Goal: Task Accomplishment & Management: Complete application form

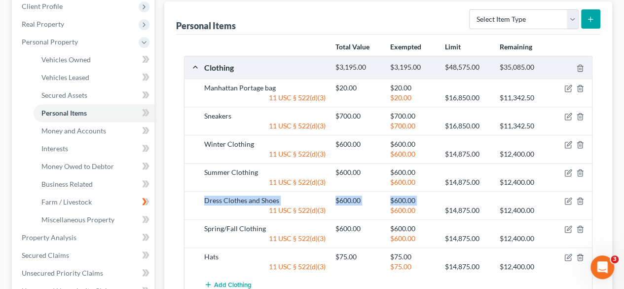
scroll to position [157, 0]
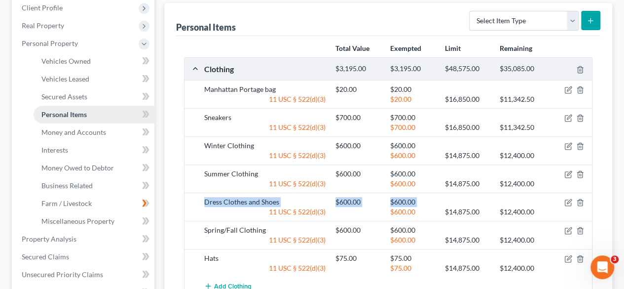
click at [124, 106] on link "Personal Items" at bounding box center [94, 115] width 121 height 18
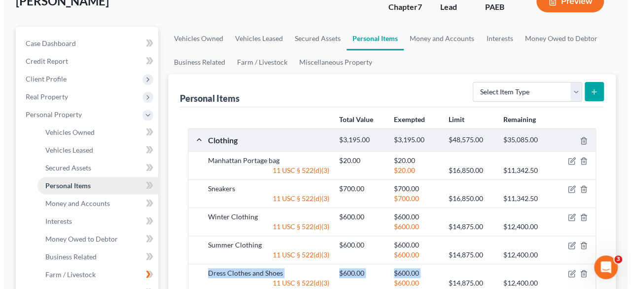
scroll to position [88, 0]
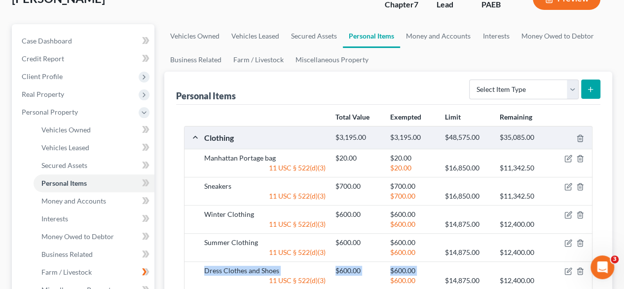
click at [590, 89] on line "submit" at bounding box center [590, 89] width 4 height 0
click at [565, 79] on select "Select Item Type Clothing Collectibles Of Value Electronics Firearms Household …" at bounding box center [524, 89] width 110 height 20
select select "household_goods"
click at [471, 79] on select "Select Item Type Clothing Collectibles Of Value Electronics Firearms Household …" at bounding box center [524, 89] width 110 height 20
click at [589, 85] on icon "submit" at bounding box center [591, 89] width 8 height 8
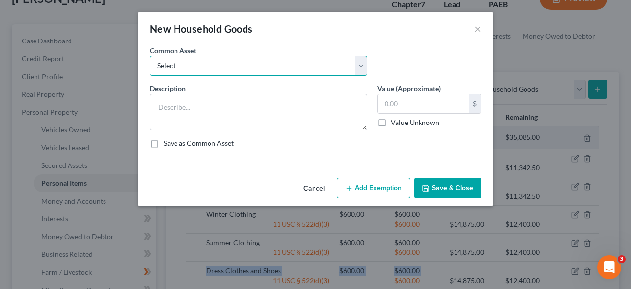
click at [360, 68] on select "Select Kitchen Table and Chairs Food Processor Coffee Maker Stove Pots, pans, u…" at bounding box center [259, 66] width 218 height 20
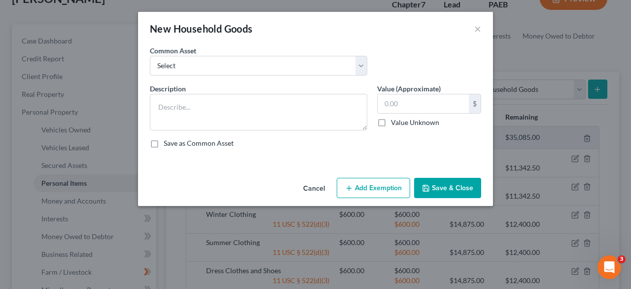
click at [345, 40] on div "New Household Goods ×" at bounding box center [315, 29] width 355 height 34
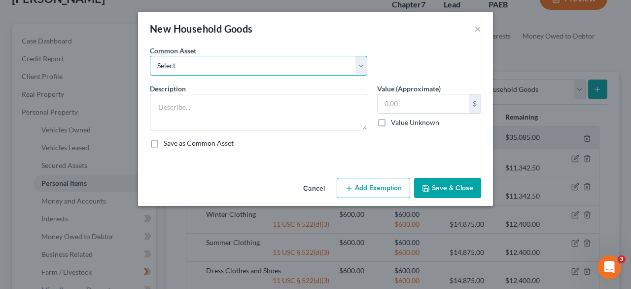
click at [193, 71] on select "Select Kitchen Table and Chairs Food Processor Coffee Maker Stove Pots, pans, u…" at bounding box center [259, 66] width 218 height 20
click at [169, 68] on select "Select Kitchen Table and Chairs Food Processor Coffee Maker Stove Pots, pans, u…" at bounding box center [259, 66] width 218 height 20
click at [160, 66] on select "Select Kitchen Table and Chairs Food Processor Coffee Maker Stove Pots, pans, u…" at bounding box center [259, 66] width 218 height 20
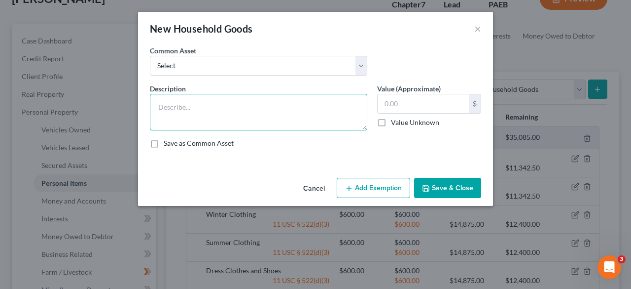
click at [159, 106] on textarea at bounding box center [259, 112] width 218 height 37
click at [156, 98] on textarea at bounding box center [259, 112] width 218 height 37
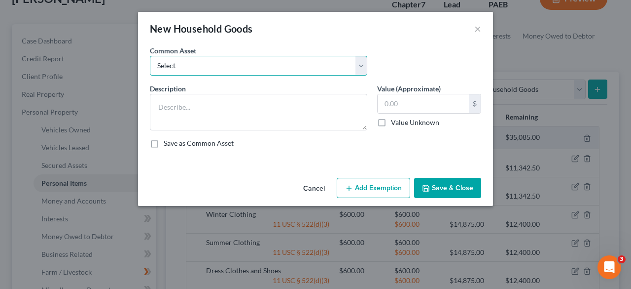
click at [362, 68] on select "Select Kitchen Table and Chairs Food Processor Coffee Maker Stove Pots, pans, u…" at bounding box center [259, 66] width 218 height 20
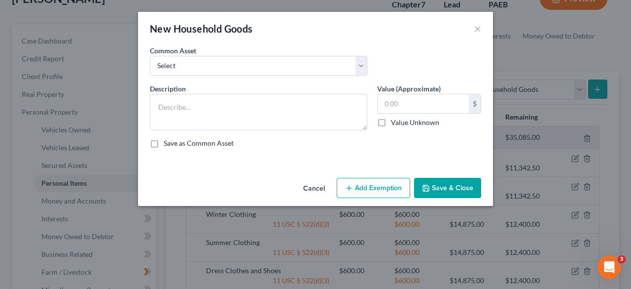
click at [443, 65] on div "Common Asset Select Kitchen Table and Chairs Food Processor Coffee Maker Stove …" at bounding box center [315, 64] width 341 height 38
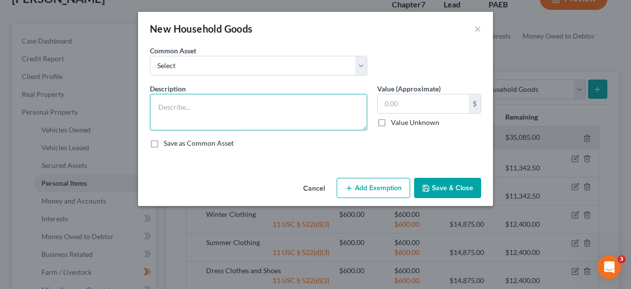
click at [166, 98] on textarea at bounding box center [259, 112] width 218 height 37
type textarea "K"
type textarea "Kitchen Implements/Contents - pans, utensils, cuttery, minor appliances)"
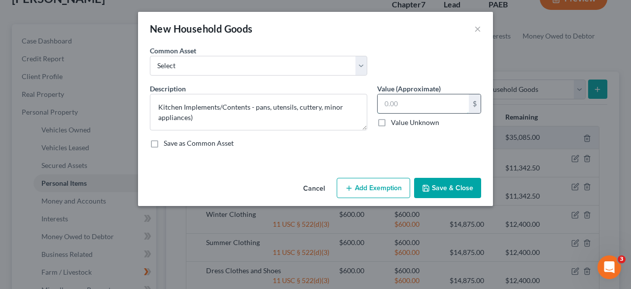
click at [396, 98] on input "text" at bounding box center [423, 103] width 91 height 19
type input "224.00"
click at [353, 185] on icon "button" at bounding box center [349, 188] width 8 height 8
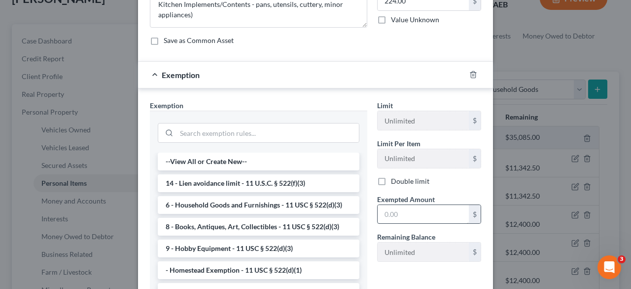
scroll to position [101, 0]
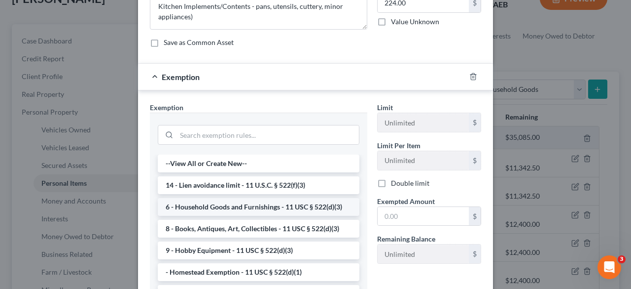
click at [232, 201] on li "6 - Household Goods and Furnishings - 11 USC § 522(d)(3)" at bounding box center [259, 207] width 202 height 18
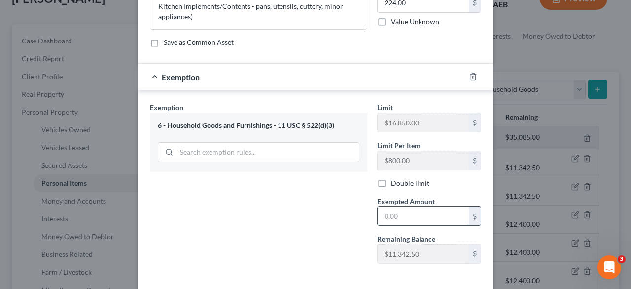
click at [390, 216] on input "text" at bounding box center [423, 216] width 91 height 19
type input "224.00"
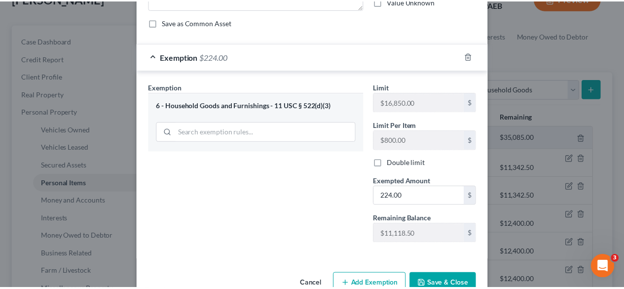
scroll to position [143, 0]
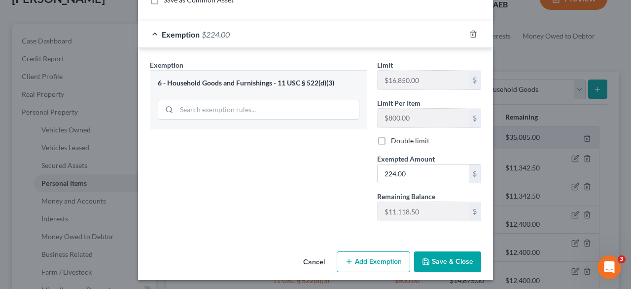
click at [428, 258] on button "Save & Close" at bounding box center [447, 261] width 67 height 21
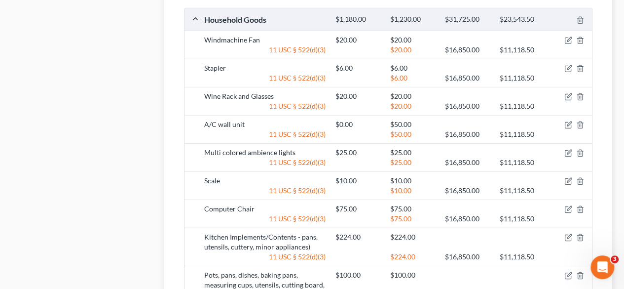
scroll to position [1400, 0]
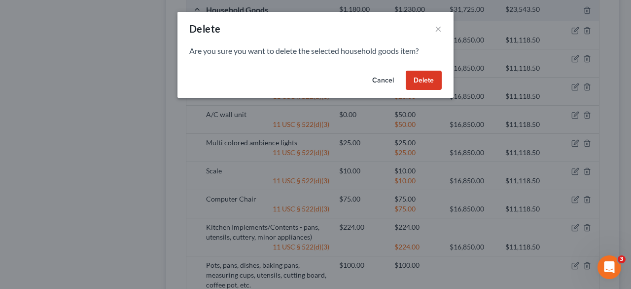
click at [426, 82] on button "Delete" at bounding box center [424, 81] width 36 height 20
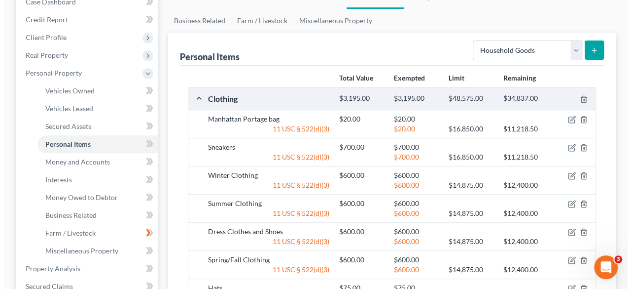
scroll to position [0, 0]
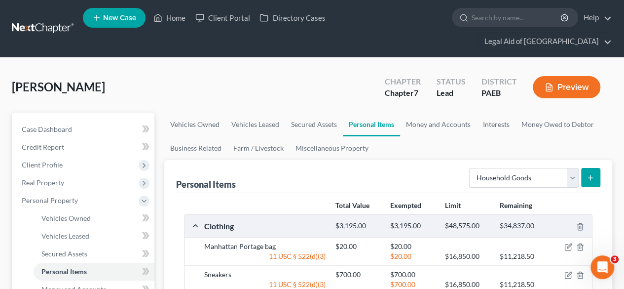
click at [589, 174] on icon "submit" at bounding box center [591, 178] width 8 height 8
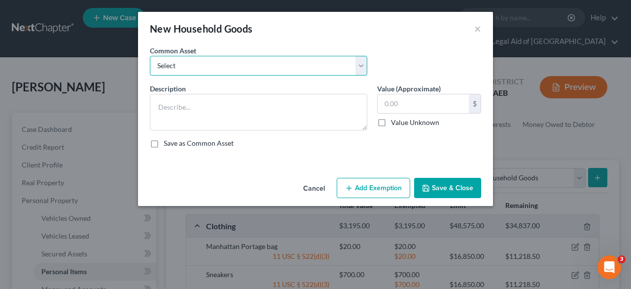
click at [365, 72] on select "Select Kitchen Table and Chairs Food Processor Coffee Maker Stove Pots, pans, u…" at bounding box center [259, 66] width 218 height 20
select select "15"
click at [150, 56] on select "Select Kitchen Table and Chairs Food Processor Coffee Maker Stove Pots, pans, u…" at bounding box center [259, 66] width 218 height 20
type textarea "Bedroom set (bed, dresser, bureau, night stand)"
type input "150.00"
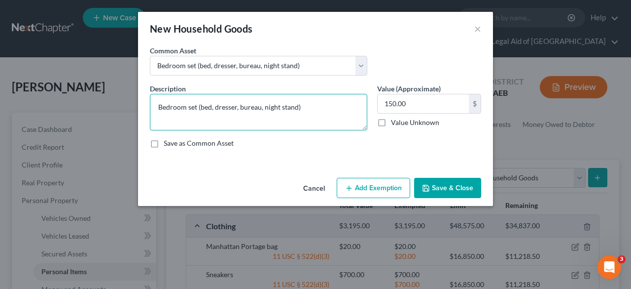
click at [310, 110] on textarea "Bedroom set (bed, dresser, bureau, night stand)" at bounding box center [259, 112] width 218 height 37
type textarea "B"
click at [336, 109] on textarea "Miscellaneous contents of bedroom (bedroom set, soragek" at bounding box center [259, 112] width 218 height 37
type textarea "Miscellaneous contents of bedroom (bedroom set, storage, laundry items, etc."
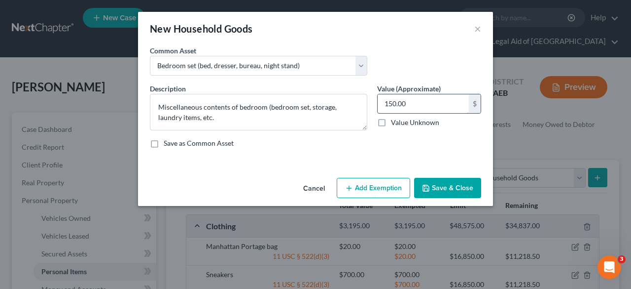
click at [407, 104] on input "150.00" at bounding box center [423, 103] width 91 height 19
type input "315.00"
click at [367, 184] on button "Add Exemption" at bounding box center [373, 188] width 73 height 21
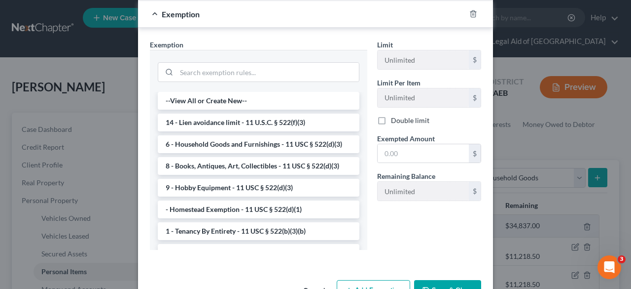
scroll to position [160, 0]
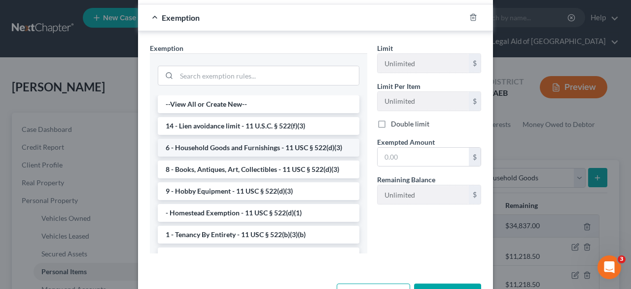
click at [248, 144] on li "6 - Household Goods and Furnishings - 11 USC § 522(d)(3)" at bounding box center [259, 148] width 202 height 18
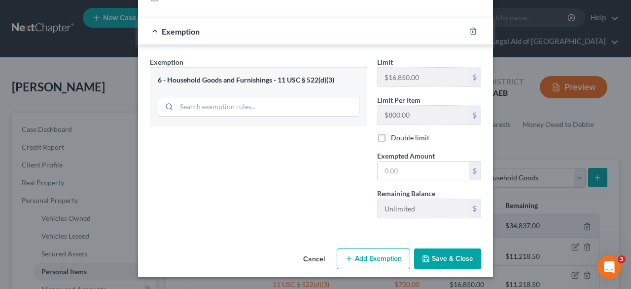
scroll to position [143, 0]
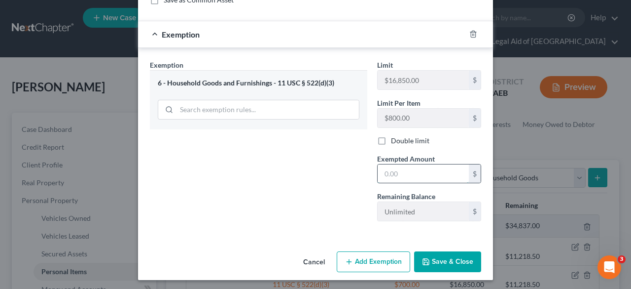
click at [387, 176] on input "text" at bounding box center [423, 173] width 91 height 19
type input "315.00"
click at [443, 256] on button "Save & Close" at bounding box center [447, 261] width 67 height 21
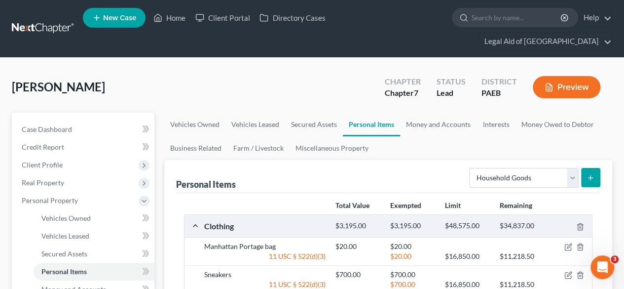
click at [590, 178] on line "submit" at bounding box center [590, 178] width 4 height 0
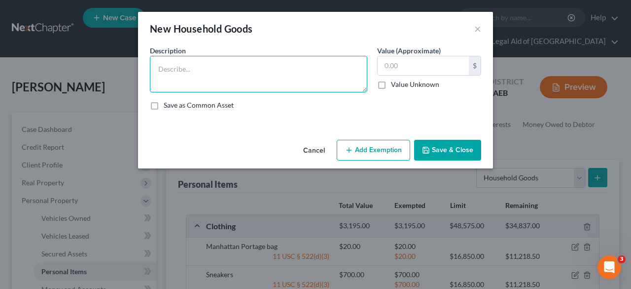
click at [180, 67] on textarea at bounding box center [259, 74] width 218 height 37
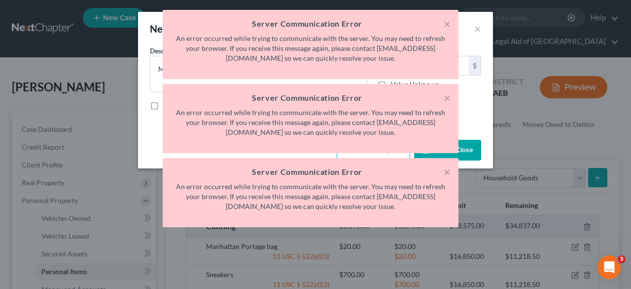
click at [531, 100] on div "× Server Communication Error An error occurred while trying to communicate with…" at bounding box center [310, 121] width 631 height 222
click at [447, 23] on button "×" at bounding box center [447, 24] width 7 height 12
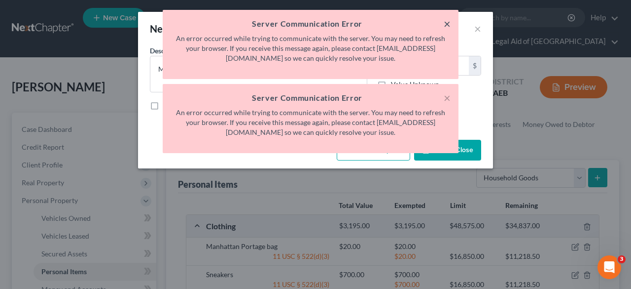
click at [447, 29] on button "×" at bounding box center [447, 24] width 7 height 12
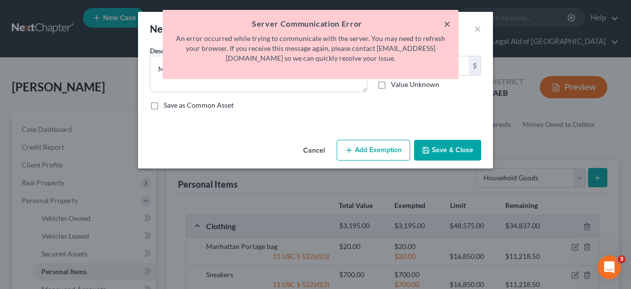
click at [450, 26] on button "×" at bounding box center [447, 24] width 7 height 12
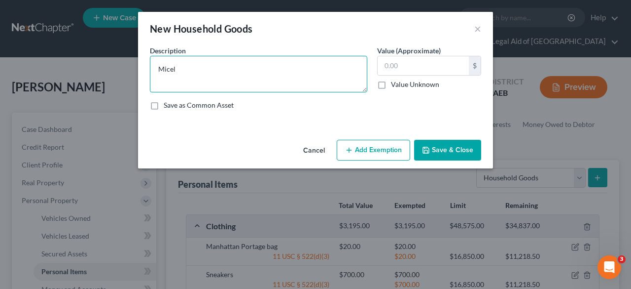
click at [178, 65] on textarea "Micel" at bounding box center [259, 74] width 218 height 37
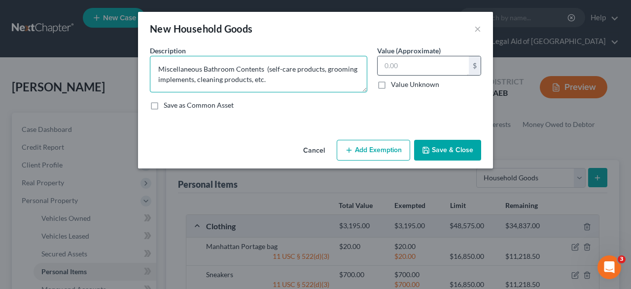
type textarea "Miscellaneous Bathroom Contents (self-care products, grooming implements, clean…"
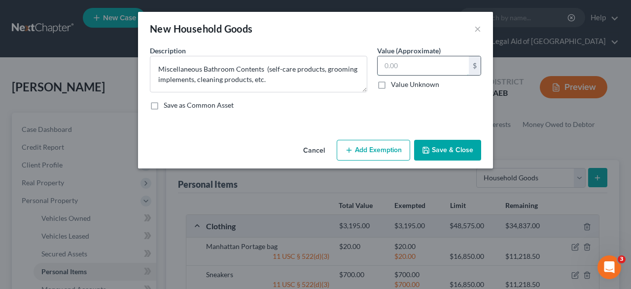
click at [405, 69] on input "text" at bounding box center [423, 65] width 91 height 19
type input "415.00"
click at [367, 147] on button "Add Exemption" at bounding box center [373, 150] width 73 height 21
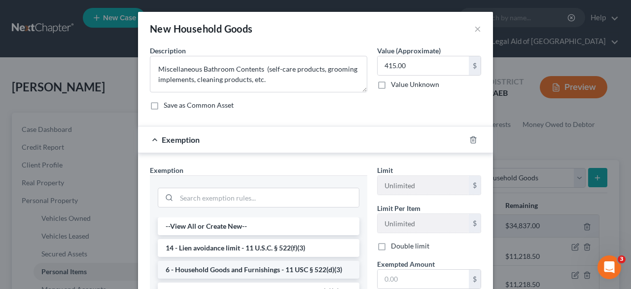
click at [261, 266] on li "6 - Household Goods and Furnishings - 11 USC § 522(d)(3)" at bounding box center [259, 269] width 202 height 18
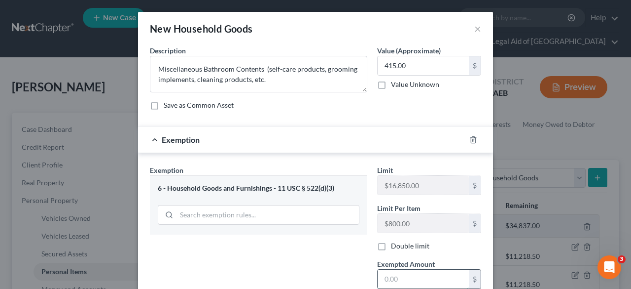
click at [396, 275] on input "text" at bounding box center [423, 278] width 91 height 19
type input "415.00"
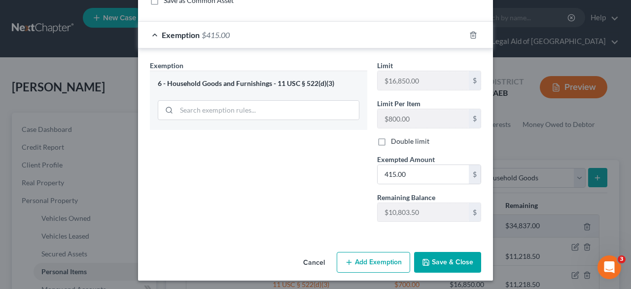
scroll to position [103, 0]
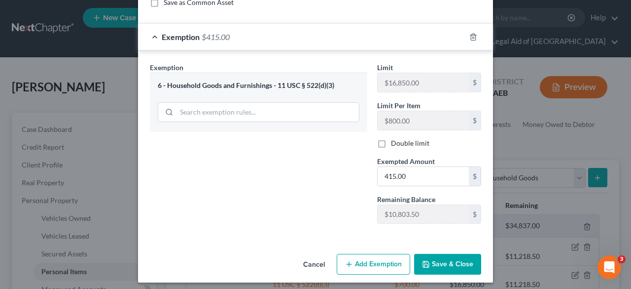
click at [455, 256] on button "Save & Close" at bounding box center [447, 264] width 67 height 21
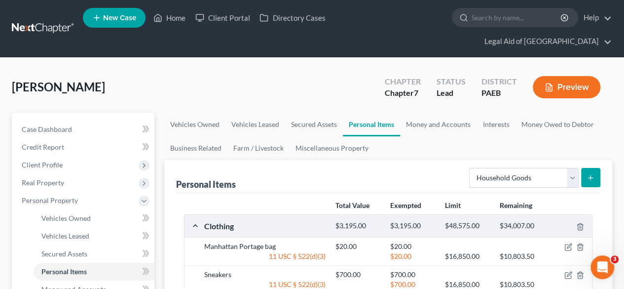
click at [586, 168] on button "submit" at bounding box center [590, 177] width 19 height 19
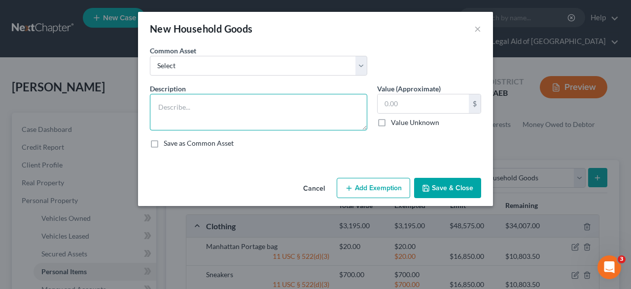
click at [168, 103] on textarea at bounding box center [259, 112] width 218 height 37
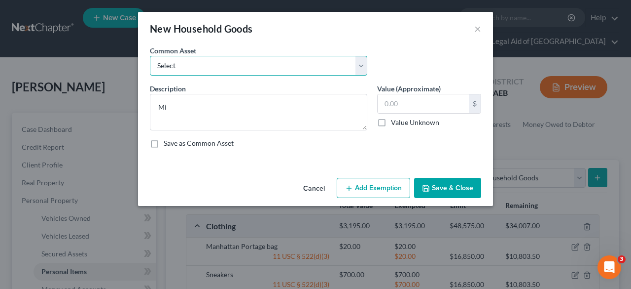
click at [363, 68] on select "Select Kitchen Table and Chairs Food Processor Coffee Maker Stove Pots, pans, u…" at bounding box center [259, 66] width 218 height 20
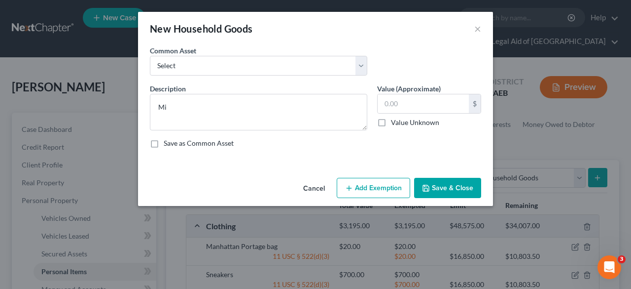
click at [605, 122] on div "New Household Goods × An exemption set must first be selected from the Filing I…" at bounding box center [315, 144] width 631 height 289
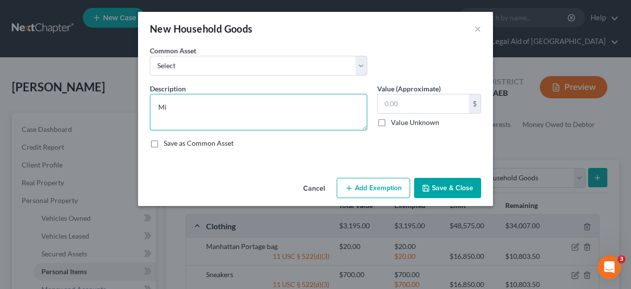
click at [185, 107] on textarea "Mi" at bounding box center [259, 112] width 218 height 37
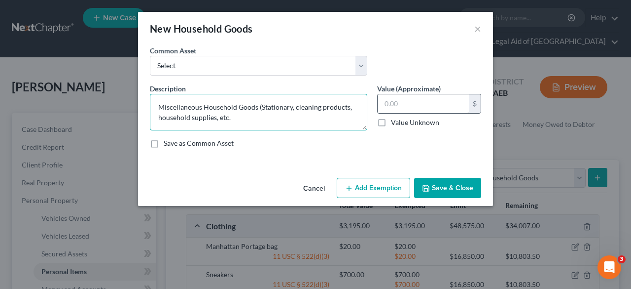
type textarea "Miscellaneous Household Goods (Stationary, cleaning products, household supplie…"
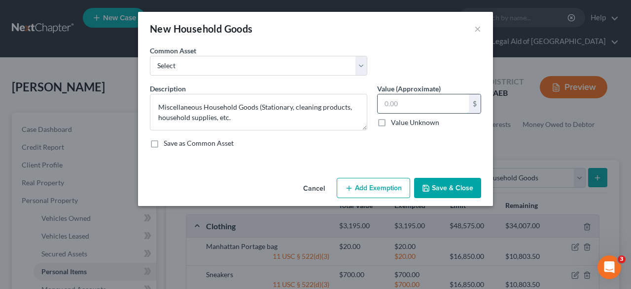
click at [415, 107] on input "text" at bounding box center [423, 103] width 91 height 19
type input "310.00"
click at [384, 189] on button "Add Exemption" at bounding box center [373, 188] width 73 height 21
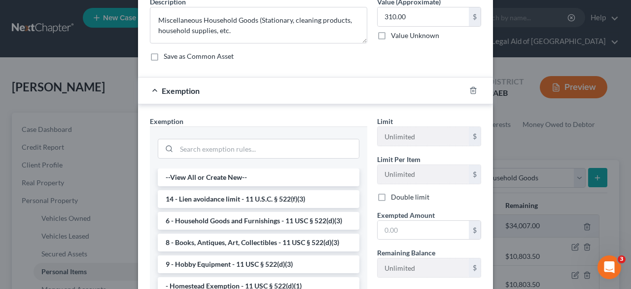
scroll to position [95, 0]
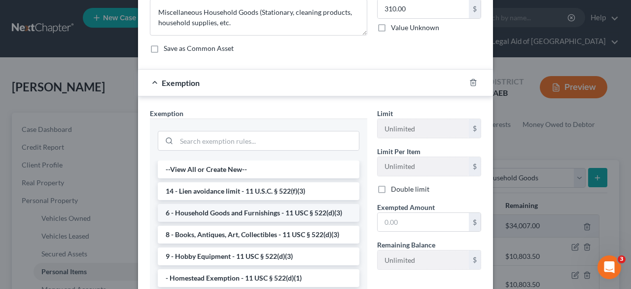
click at [287, 211] on li "6 - Household Goods and Furnishings - 11 USC § 522(d)(3)" at bounding box center [259, 213] width 202 height 18
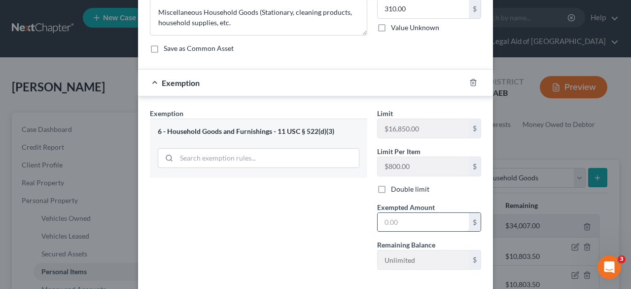
click at [395, 219] on input "text" at bounding box center [423, 222] width 91 height 19
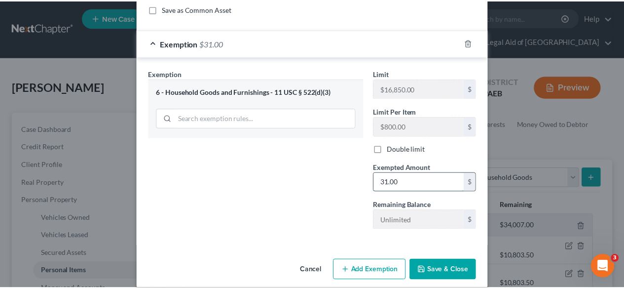
scroll to position [143, 0]
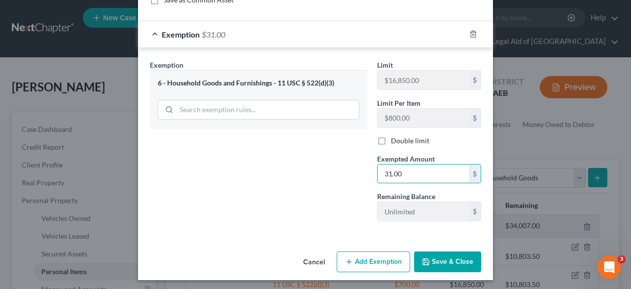
type input "31.00"
click at [457, 265] on button "Save & Close" at bounding box center [447, 261] width 67 height 21
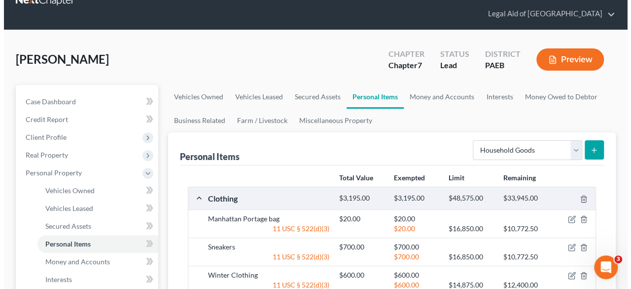
scroll to position [0, 0]
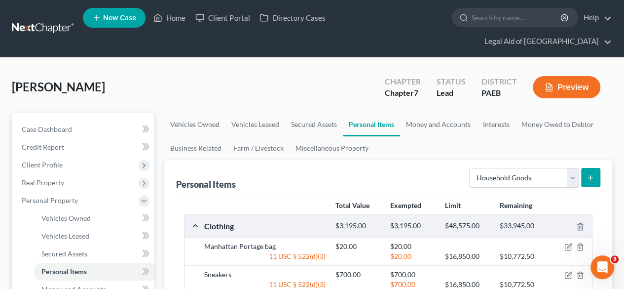
click at [589, 174] on icon "submit" at bounding box center [591, 178] width 8 height 8
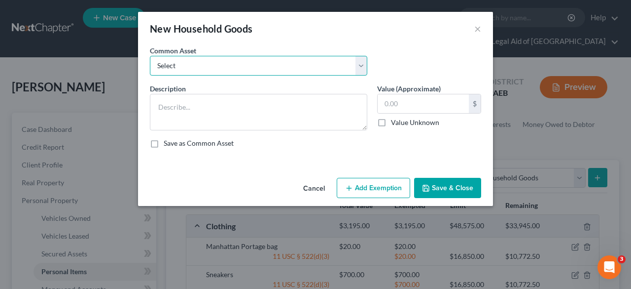
click at [363, 70] on select "Select Kitchen Table and Chairs Food Processor Coffee Maker Stove Pots, pans, u…" at bounding box center [259, 66] width 218 height 20
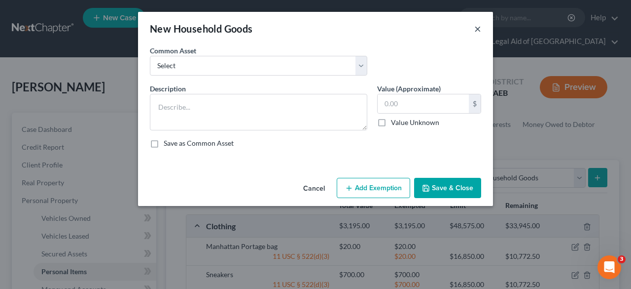
click at [477, 29] on button "×" at bounding box center [478, 29] width 7 height 12
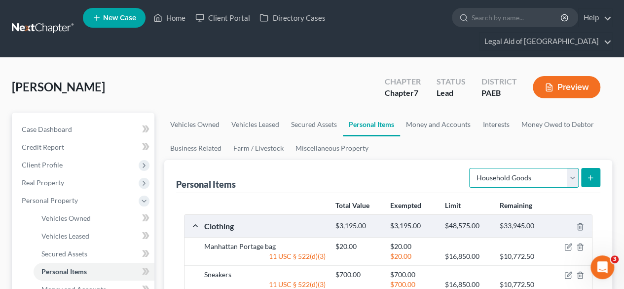
click at [565, 168] on select "Select Item Type Clothing Collectibles Of Value Electronics Firearms Household …" at bounding box center [524, 178] width 110 height 20
select select "electronics"
click at [471, 168] on select "Select Item Type Clothing Collectibles Of Value Electronics Firearms Household …" at bounding box center [524, 178] width 110 height 20
click at [588, 174] on icon "submit" at bounding box center [591, 178] width 8 height 8
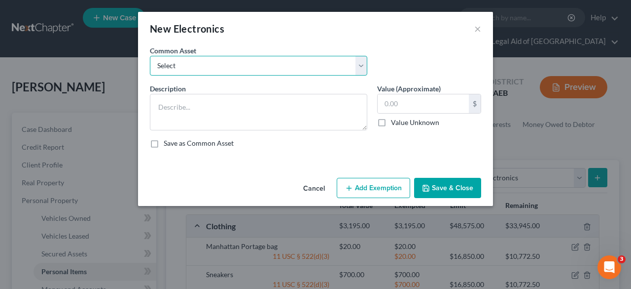
click at [304, 65] on select "Select Headphones TV Printer Laptop DVD and VHS players iPad iPhone 12 C amera …" at bounding box center [259, 66] width 218 height 20
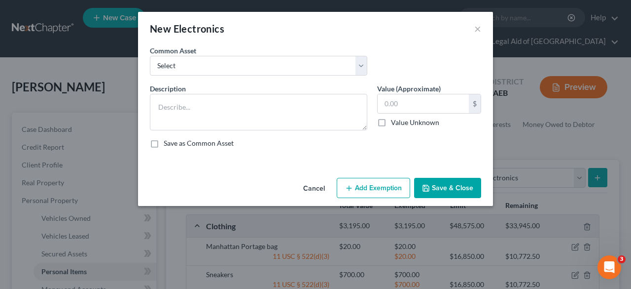
click at [419, 39] on div "New Electronics ×" at bounding box center [315, 29] width 355 height 34
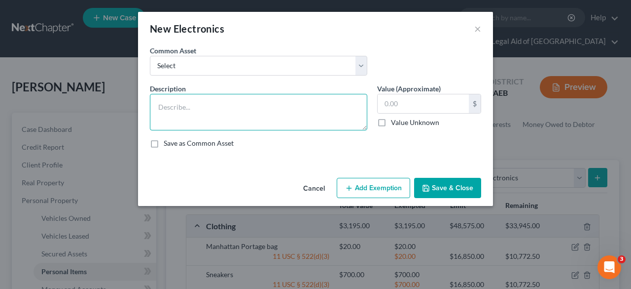
click at [174, 109] on textarea at bounding box center [259, 112] width 218 height 37
click at [232, 107] on textarea "Electronic Cases and Assessaries" at bounding box center [259, 112] width 218 height 37
click at [272, 111] on textarea "Electronic Cases and Accessaries" at bounding box center [259, 112] width 218 height 37
click at [242, 105] on textarea "Electronic Cases and Accessaries" at bounding box center [259, 112] width 218 height 37
drag, startPoint x: 262, startPoint y: 109, endPoint x: 225, endPoint y: 105, distance: 36.8
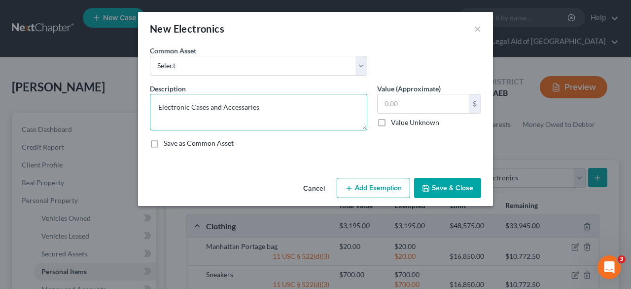
click at [225, 105] on textarea "Electronic Cases and Accessaries" at bounding box center [259, 112] width 218 height 37
click at [257, 109] on textarea "Electronic Cases and Assessaries" at bounding box center [259, 112] width 218 height 37
type textarea "Electronic Cases and Accessories"
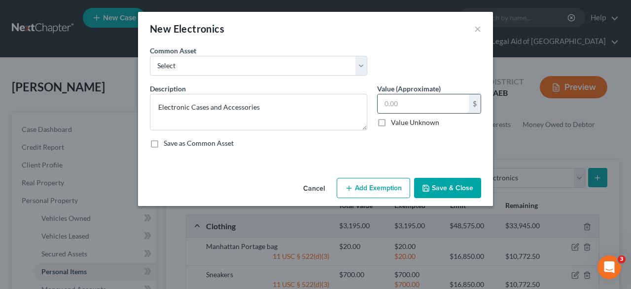
click at [387, 105] on input "text" at bounding box center [423, 103] width 91 height 19
type input "380.00"
click at [387, 184] on button "Add Exemption" at bounding box center [373, 188] width 73 height 21
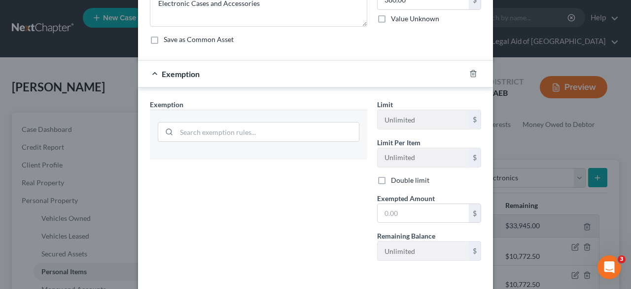
scroll to position [108, 0]
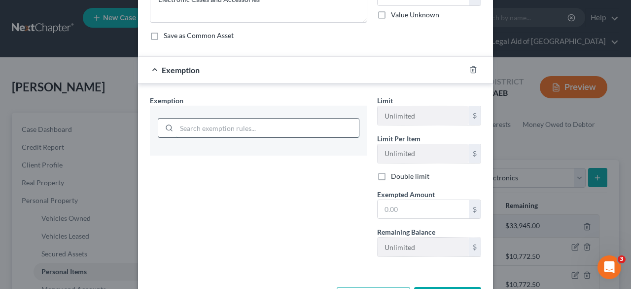
click at [311, 125] on input "search" at bounding box center [268, 127] width 183 height 19
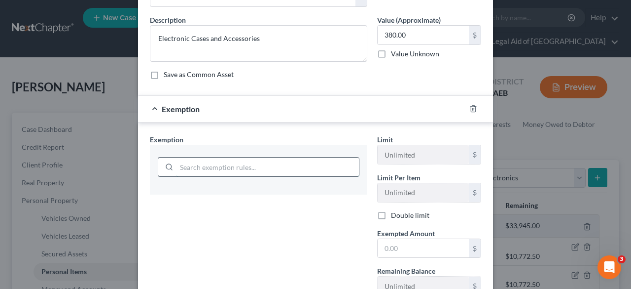
scroll to position [0, 0]
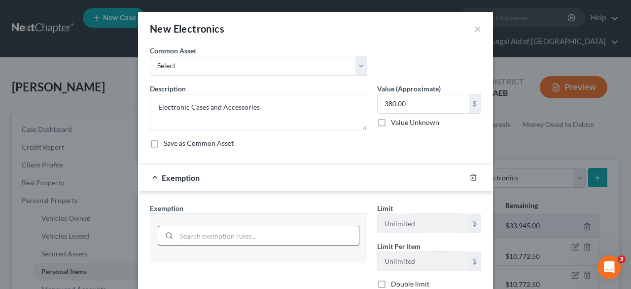
click at [325, 235] on input "search" at bounding box center [268, 235] width 183 height 19
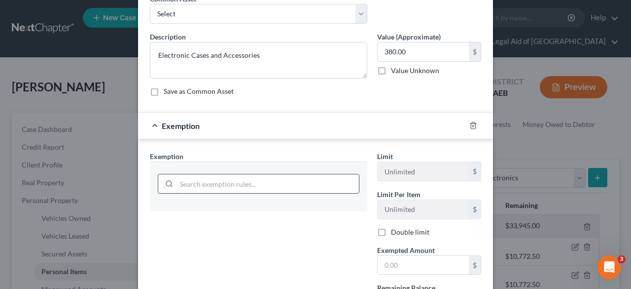
scroll to position [65, 0]
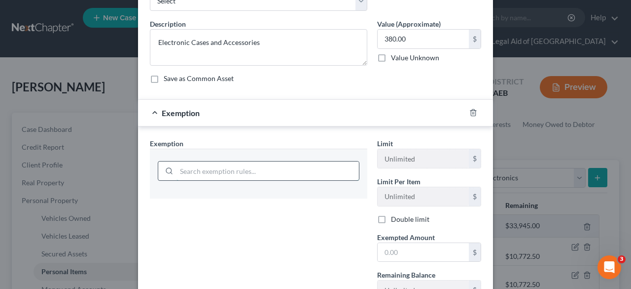
click at [344, 172] on input "search" at bounding box center [268, 170] width 183 height 19
click at [212, 172] on input "search" at bounding box center [268, 170] width 183 height 19
click at [156, 116] on div "Exemption" at bounding box center [302, 113] width 328 height 26
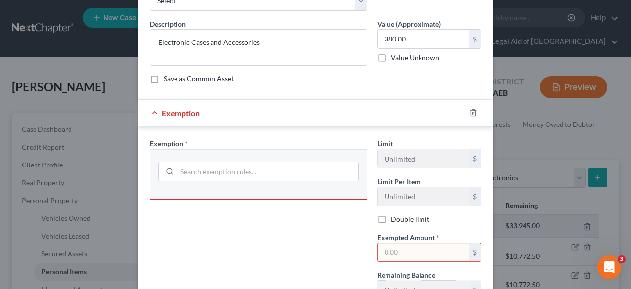
click at [154, 118] on div "Exemption" at bounding box center [302, 113] width 328 height 26
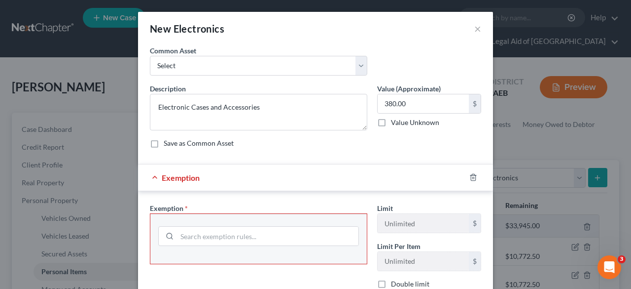
scroll to position [0, 0]
click at [154, 177] on div "Exemption" at bounding box center [302, 177] width 328 height 26
click at [190, 182] on div "Exemption" at bounding box center [302, 177] width 328 height 26
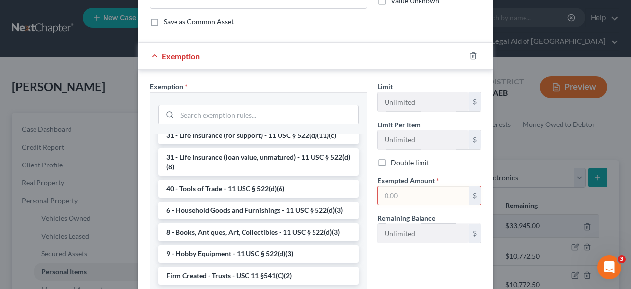
scroll to position [835, 0]
click at [258, 210] on li "6 - Household Goods and Furnishings - 11 USC § 522(d)(3)" at bounding box center [258, 210] width 201 height 18
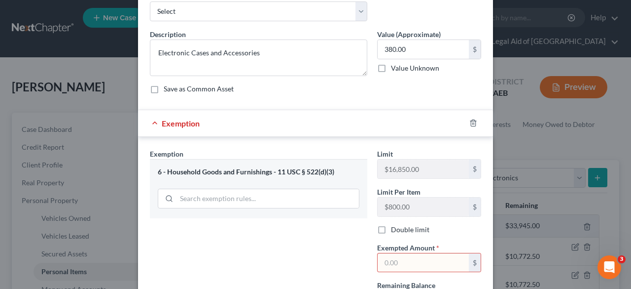
scroll to position [55, 0]
click at [403, 260] on input "text" at bounding box center [423, 261] width 91 height 19
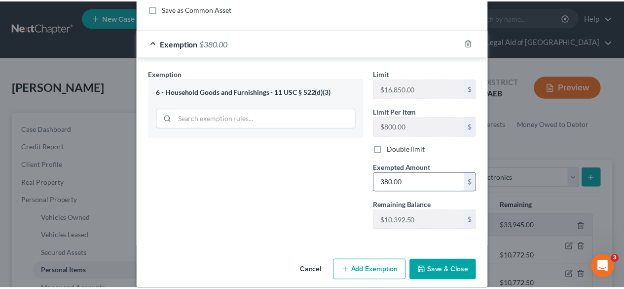
scroll to position [143, 0]
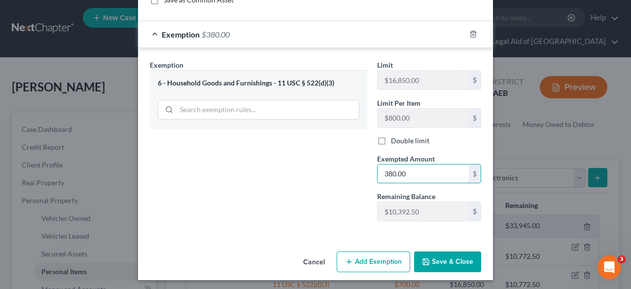
type input "380.00"
click at [449, 257] on button "Save & Close" at bounding box center [447, 261] width 67 height 21
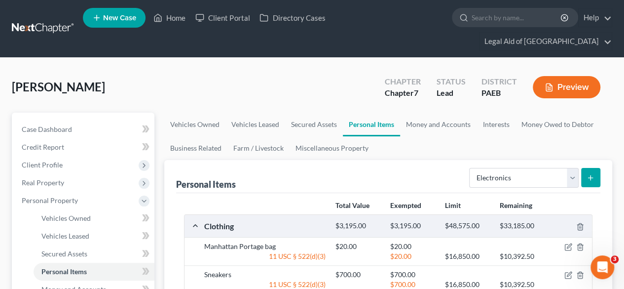
click at [426, 165] on div "Personal Items Select Item Type Clothing Collectibles Of Value Electronics Fire…" at bounding box center [388, 176] width 424 height 33
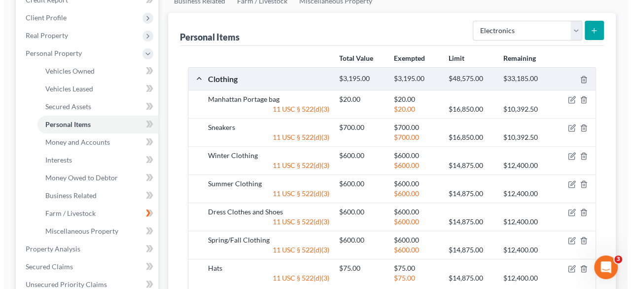
scroll to position [0, 0]
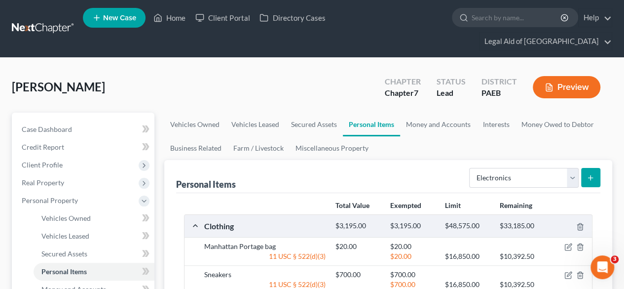
click at [590, 178] on line "submit" at bounding box center [590, 178] width 4 height 0
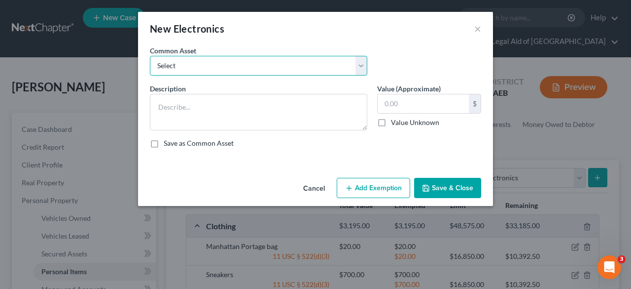
click at [262, 67] on select "Select Headphones TV Printer Laptop DVD and VHS players iPad iPhone 12 C amera …" at bounding box center [259, 66] width 218 height 20
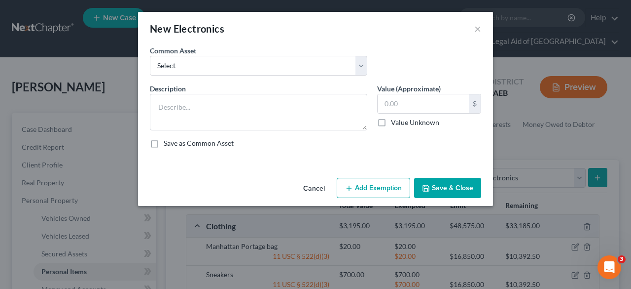
click at [383, 37] on div "New Electronics ×" at bounding box center [315, 29] width 355 height 34
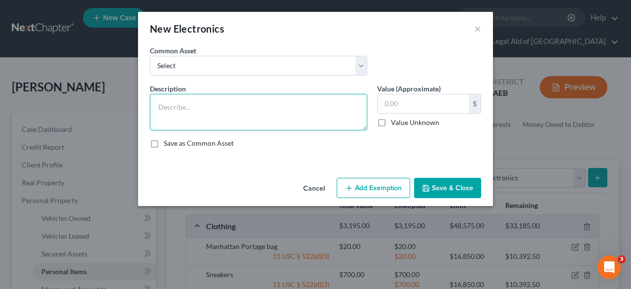
click at [189, 110] on textarea at bounding box center [259, 112] width 218 height 37
type textarea "Car Audio"
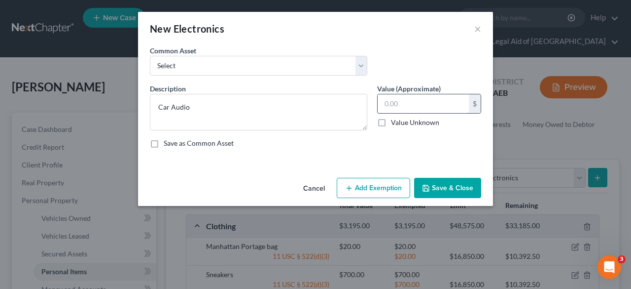
click at [397, 99] on input "text" at bounding box center [423, 103] width 91 height 19
type input "300.00"
click at [373, 191] on button "Add Exemption" at bounding box center [373, 188] width 73 height 21
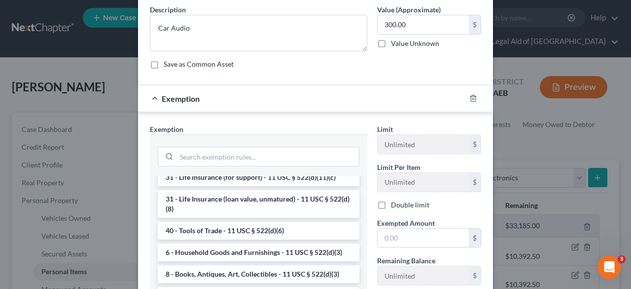
scroll to position [815, 0]
click at [280, 250] on li "6 - Household Goods and Furnishings - 11 USC § 522(d)(3)" at bounding box center [259, 252] width 202 height 18
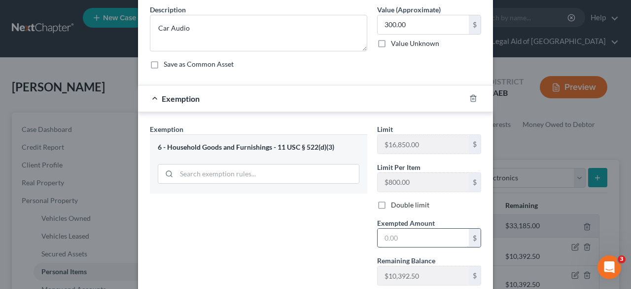
click at [398, 236] on input "text" at bounding box center [423, 237] width 91 height 19
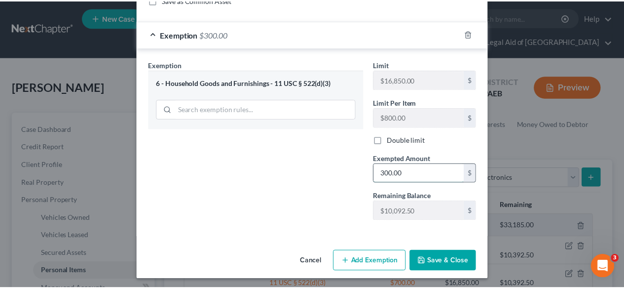
scroll to position [143, 0]
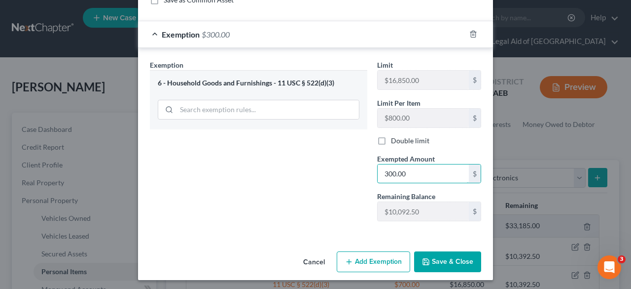
type input "300.00"
click at [446, 260] on button "Save & Close" at bounding box center [447, 261] width 67 height 21
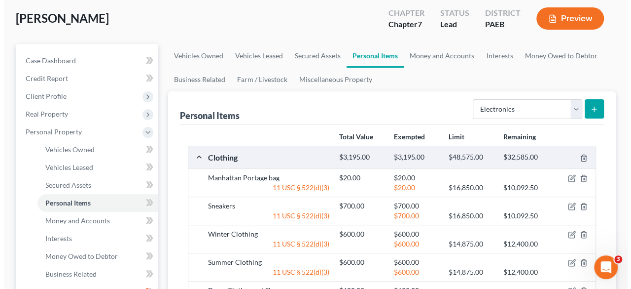
scroll to position [69, 0]
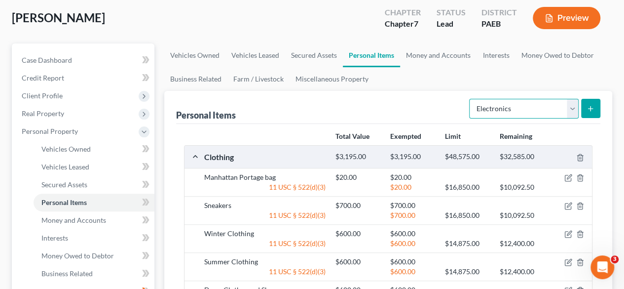
click at [570, 99] on select "Select Item Type Clothing Collectibles Of Value Electronics Firearms Household …" at bounding box center [524, 109] width 110 height 20
click at [471, 99] on select "Select Item Type Clothing Collectibles Of Value Electronics Firearms Household …" at bounding box center [524, 109] width 110 height 20
click at [590, 109] on line "submit" at bounding box center [590, 109] width 4 height 0
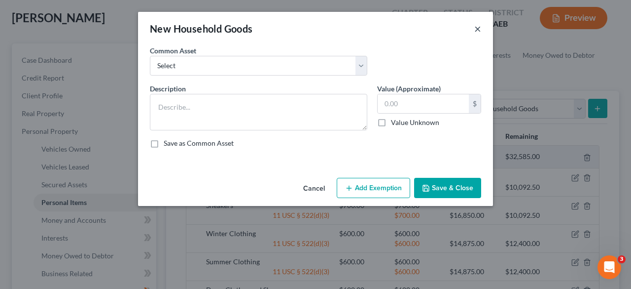
click at [477, 30] on button "×" at bounding box center [478, 29] width 7 height 12
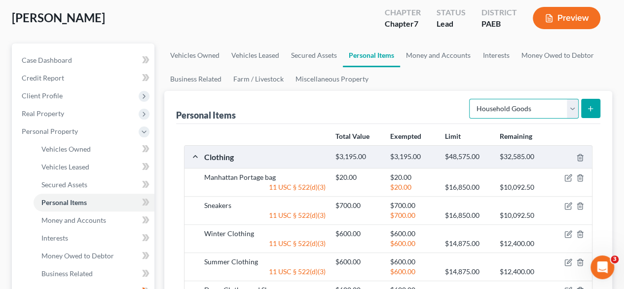
click at [564, 99] on select "Select Item Type Clothing Collectibles Of Value Electronics Firearms Household …" at bounding box center [524, 109] width 110 height 20
click at [471, 99] on select "Select Item Type Clothing Collectibles Of Value Electronics Firearms Household …" at bounding box center [524, 109] width 110 height 20
click at [574, 99] on select "Select Item Type Clothing Collectibles Of Value Electronics Firearms Household …" at bounding box center [524, 109] width 110 height 20
select select "other"
click at [471, 99] on select "Select Item Type Clothing Collectibles Of Value Electronics Firearms Household …" at bounding box center [524, 109] width 110 height 20
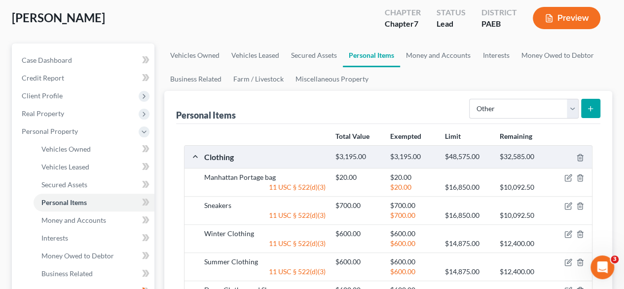
click at [588, 99] on button "submit" at bounding box center [590, 108] width 19 height 19
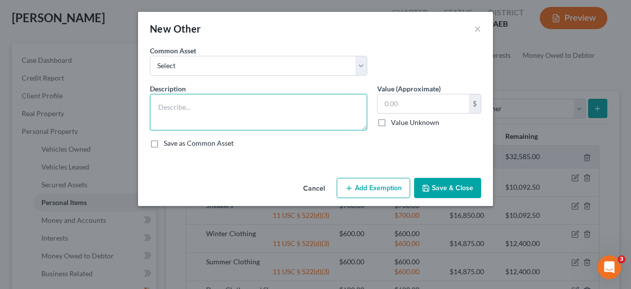
click at [190, 108] on textarea at bounding box center [259, 112] width 218 height 37
type textarea "Eyeglasses"
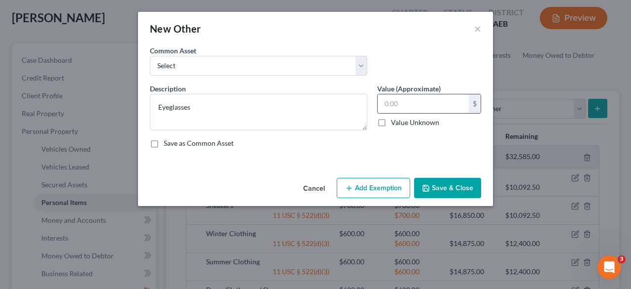
click at [403, 102] on input "text" at bounding box center [423, 103] width 91 height 19
type input "300.00"
click at [394, 187] on button "Add Exemption" at bounding box center [373, 188] width 73 height 21
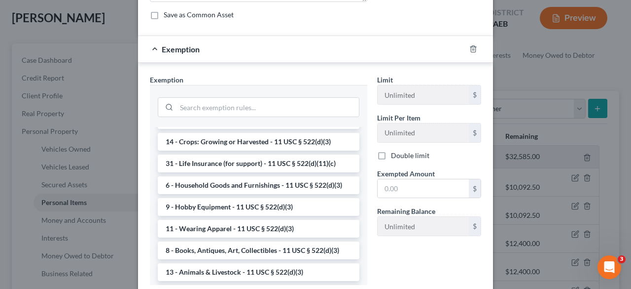
scroll to position [632, 0]
click at [297, 193] on li "6 - Household Goods and Furnishings - 11 USC § 522(d)(3)" at bounding box center [259, 184] width 202 height 18
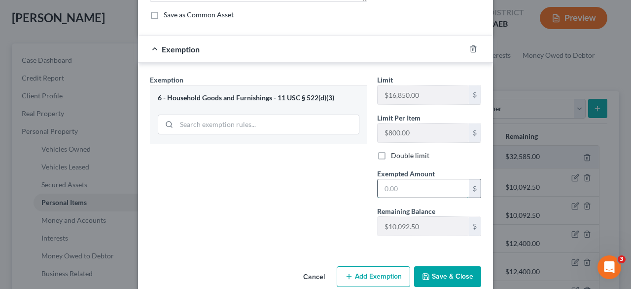
click at [400, 189] on input "text" at bounding box center [423, 188] width 91 height 19
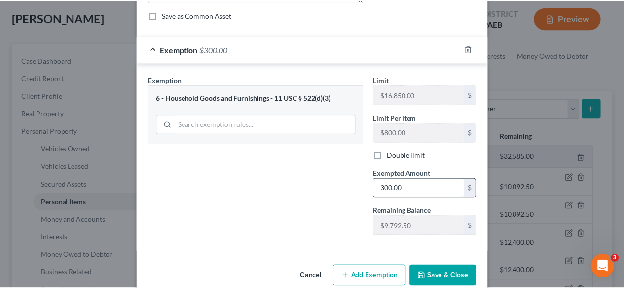
scroll to position [143, 0]
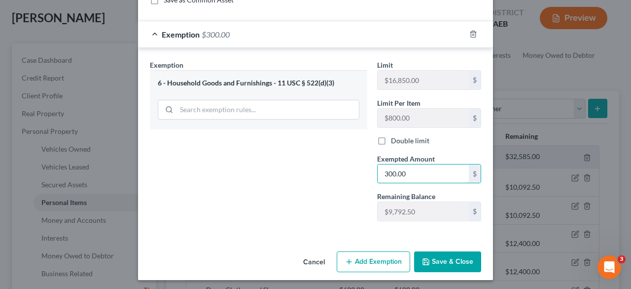
type input "300.00"
click at [454, 259] on button "Save & Close" at bounding box center [447, 261] width 67 height 21
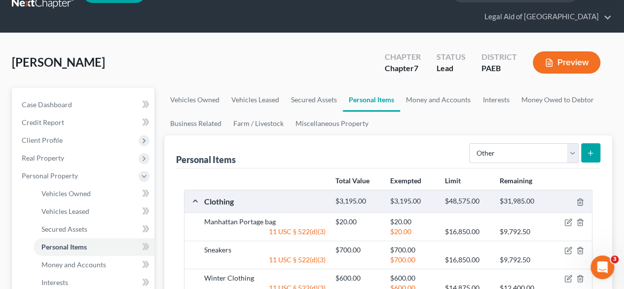
scroll to position [0, 0]
